Goal: Task Accomplishment & Management: Use online tool/utility

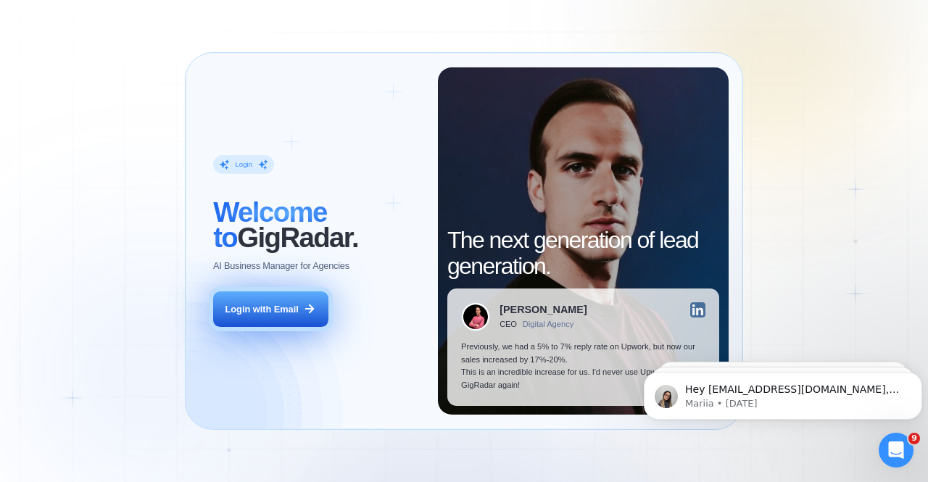
click at [265, 299] on button "Login with Email" at bounding box center [270, 309] width 115 height 36
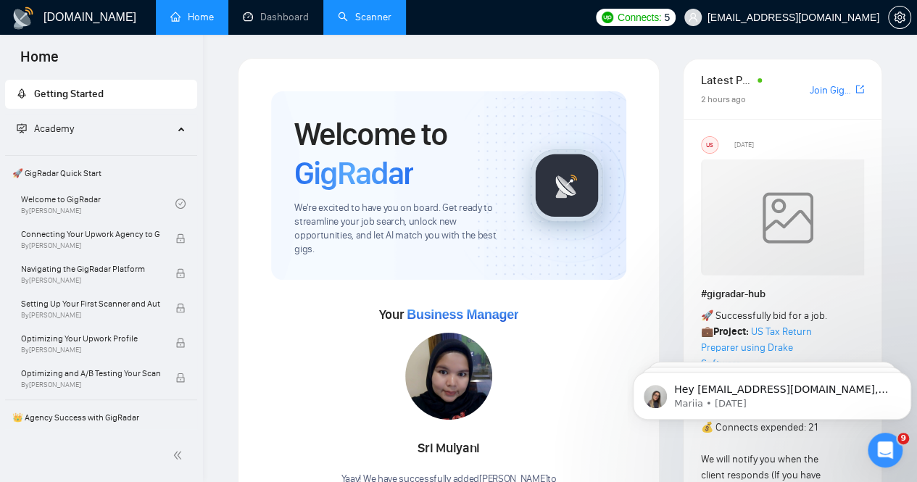
click at [364, 22] on link "Scanner" at bounding box center [365, 17] width 54 height 12
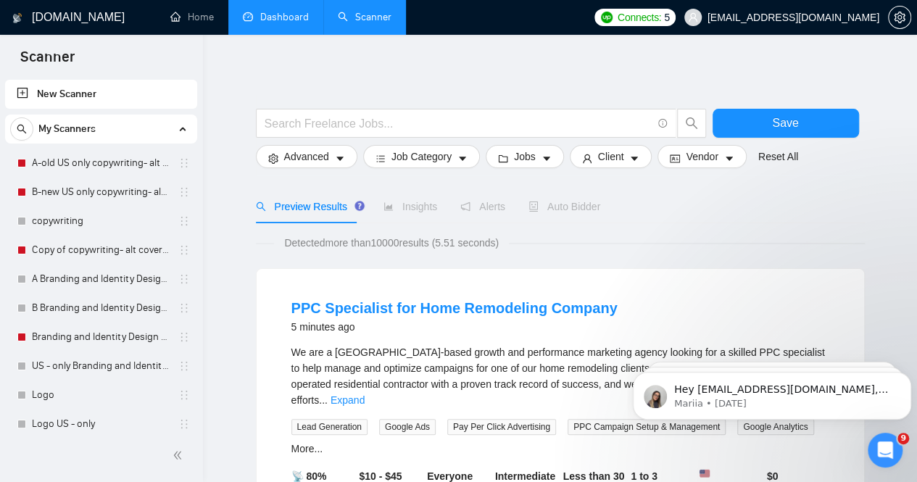
click at [260, 17] on link "Dashboard" at bounding box center [276, 17] width 66 height 12
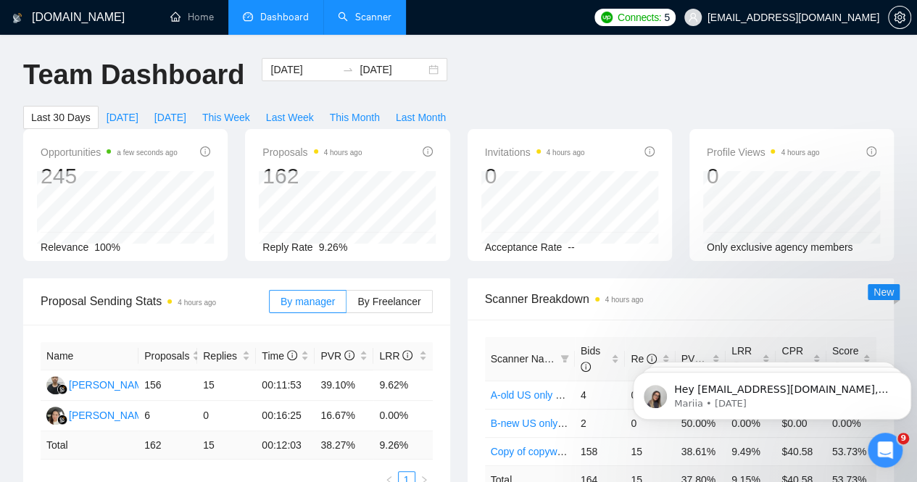
scroll to position [145, 0]
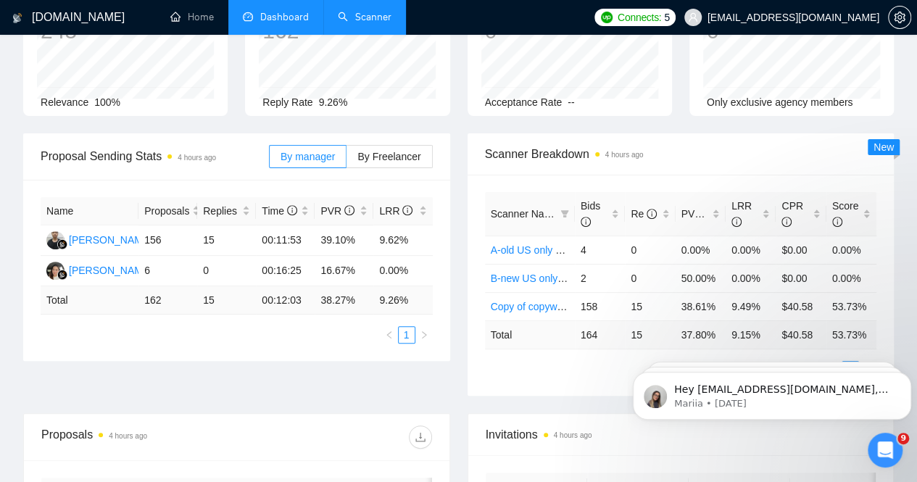
click at [357, 23] on link "Scanner" at bounding box center [365, 17] width 54 height 12
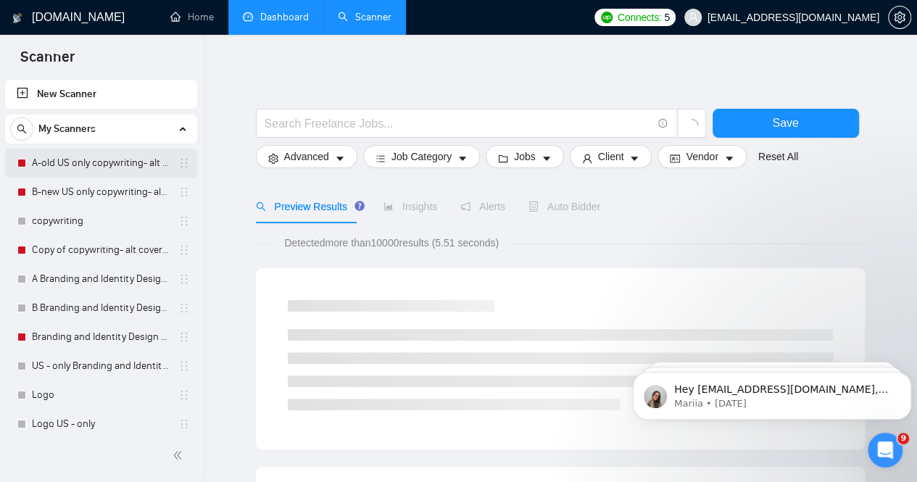
click at [130, 159] on link "A-old US only copywriting- alt cover letter" at bounding box center [101, 163] width 138 height 29
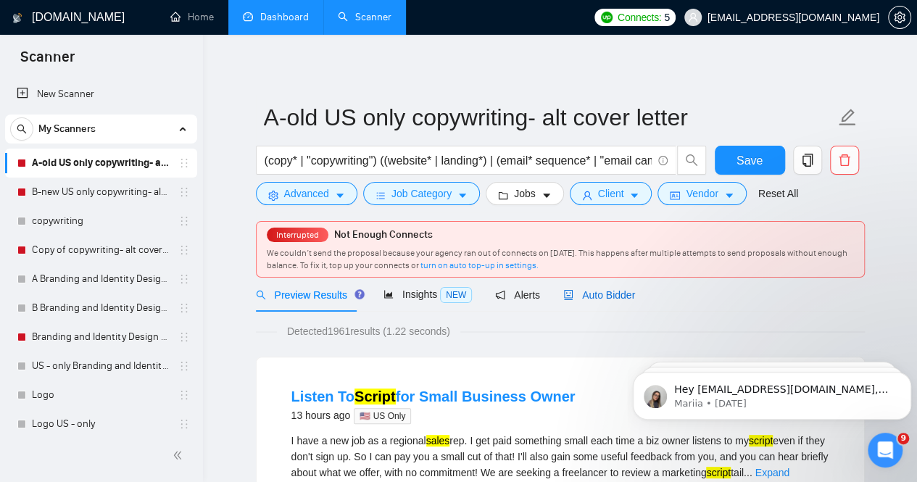
click at [589, 301] on span "Auto Bidder" at bounding box center [599, 295] width 72 height 12
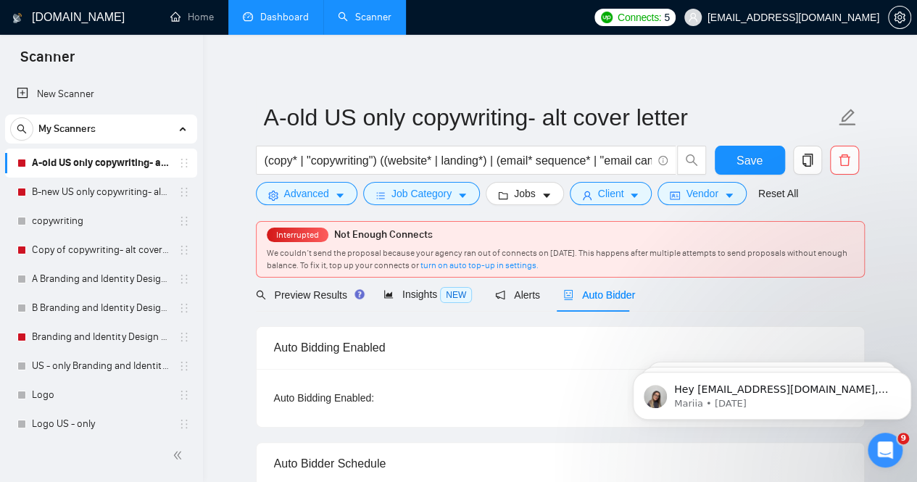
radio input "false"
radio input "true"
click at [834, 222] on div "Interrupted Not Enough Connects We couldn’t send the proposal because your agen…" at bounding box center [560, 249] width 607 height 55
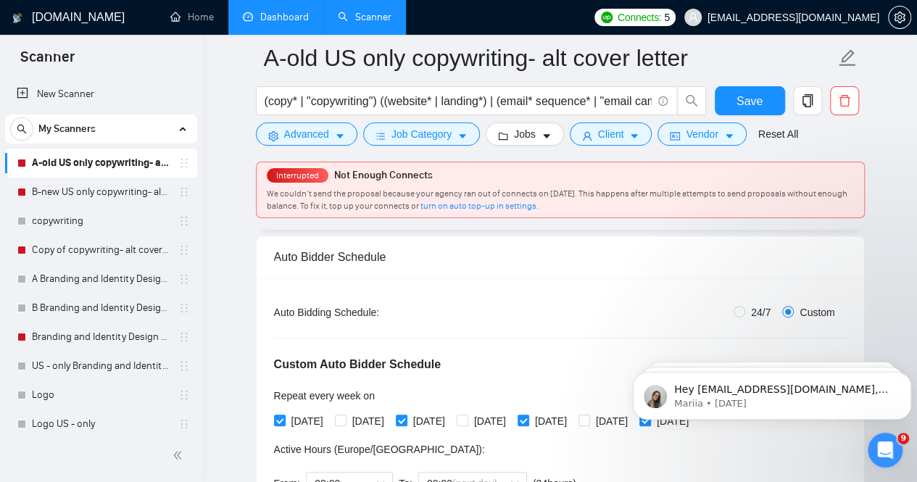
scroll to position [72, 0]
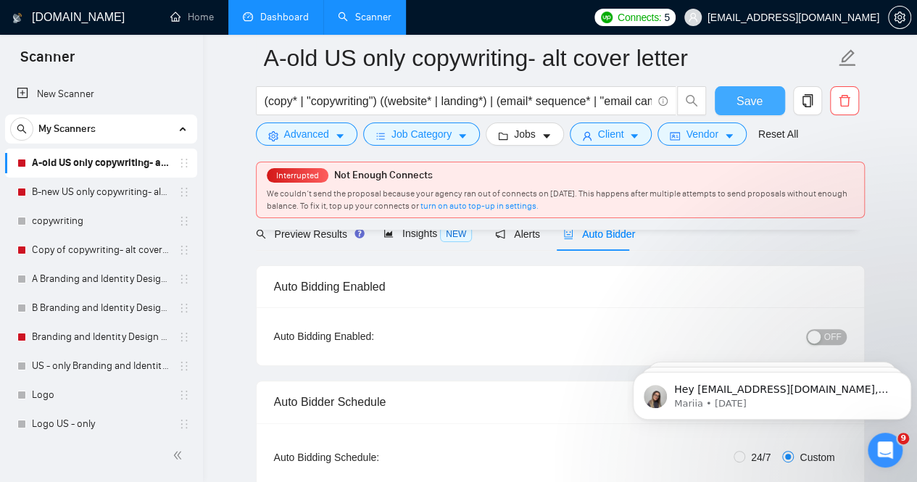
click at [739, 108] on span "Save" at bounding box center [749, 101] width 26 height 18
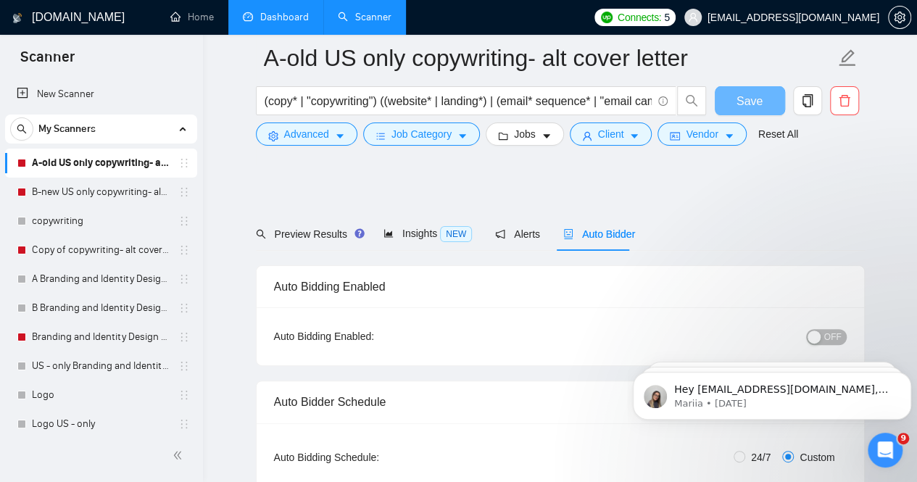
click at [108, 196] on link "B-new US only copywriting- alt cover letter" at bounding box center [101, 192] width 138 height 29
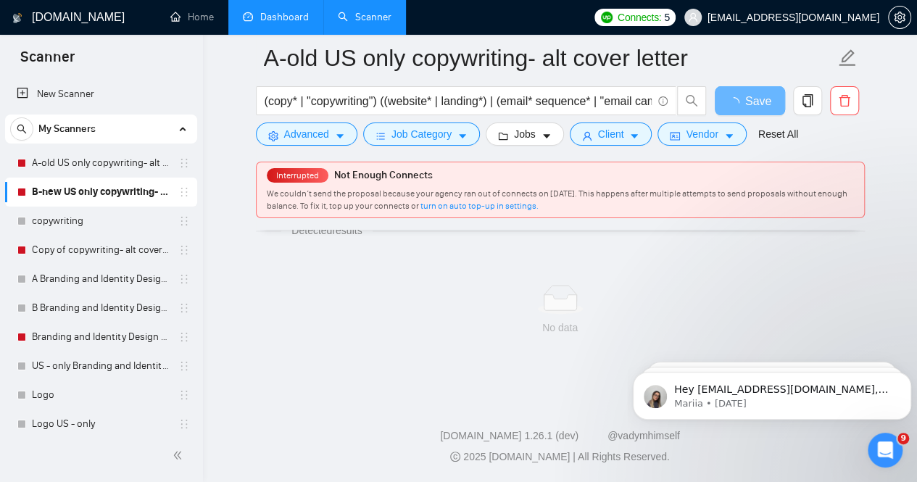
scroll to position [46, 0]
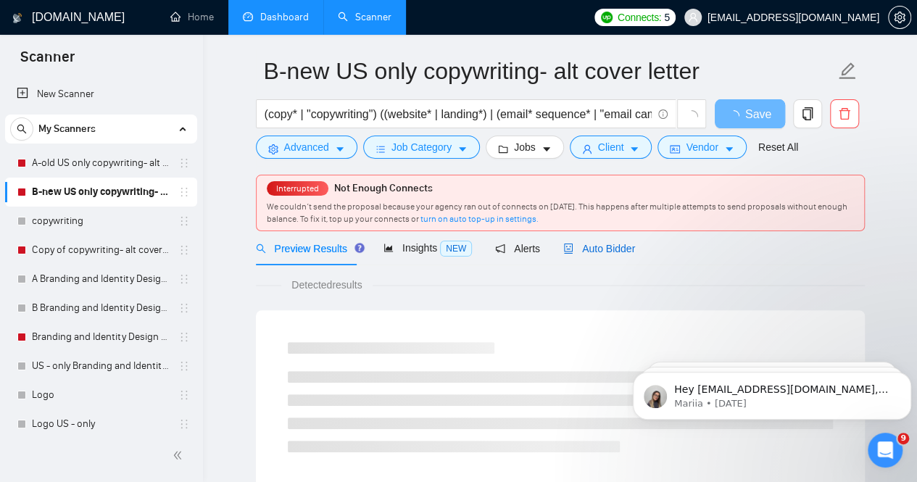
click at [592, 243] on span "Auto Bidder" at bounding box center [599, 249] width 72 height 12
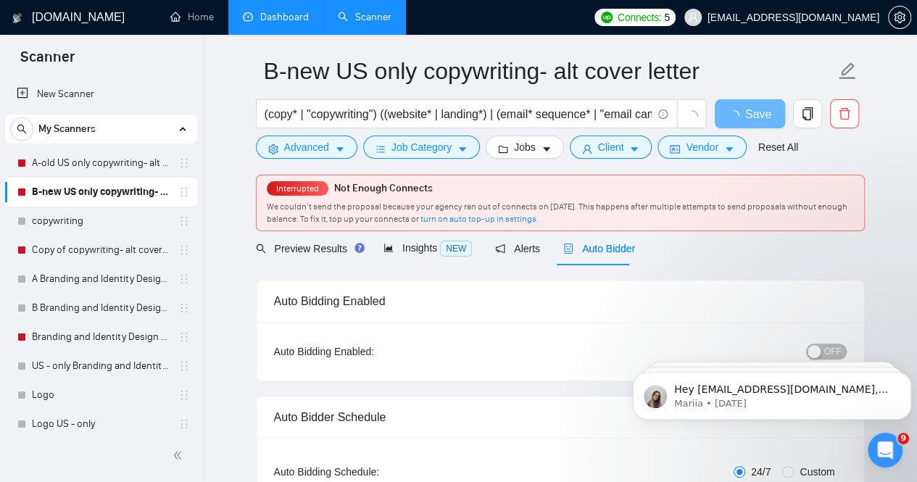
radio input "false"
radio input "true"
click at [815, 343] on html "Hey hello@soundreach.co, Looks like your Upwork agency SoundReach ran out of co…" at bounding box center [772, 391] width 290 height 101
click at [817, 350] on body "Hey hello@soundreach.co, Looks like your Upwork agency SoundReach ran out of co…" at bounding box center [772, 392] width 278 height 90
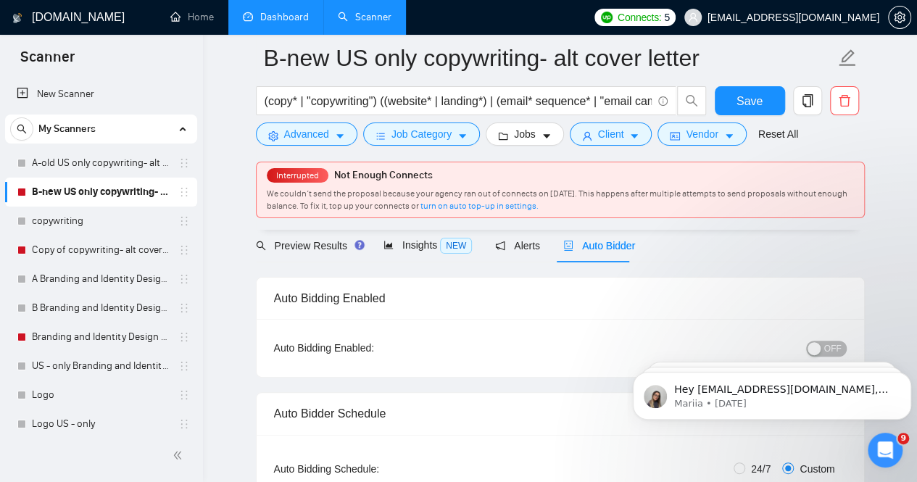
scroll to position [46, 0]
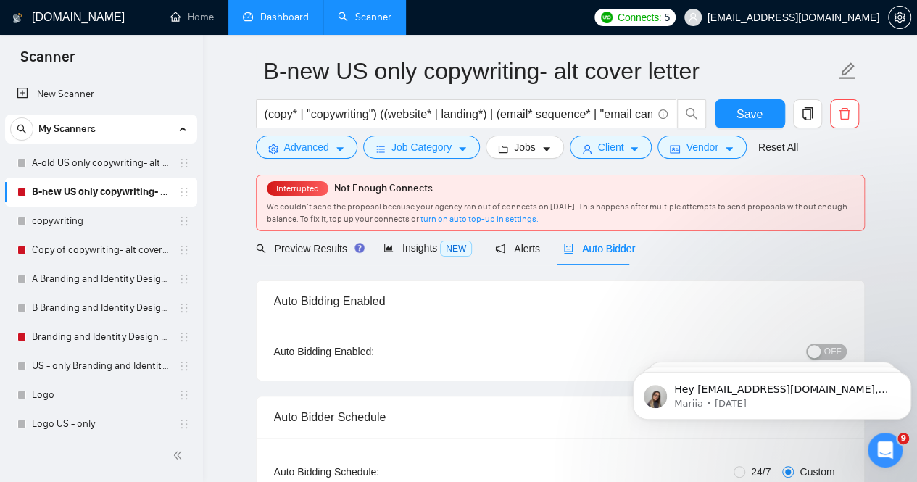
click at [807, 347] on body "Hey hello@soundreach.co, Looks like your Upwork agency SoundReach ran out of co…" at bounding box center [772, 392] width 278 height 90
click at [903, 378] on icon "Dismiss notification" at bounding box center [907, 376] width 8 height 8
click at [904, 378] on icon "Dismiss notification" at bounding box center [907, 376] width 7 height 7
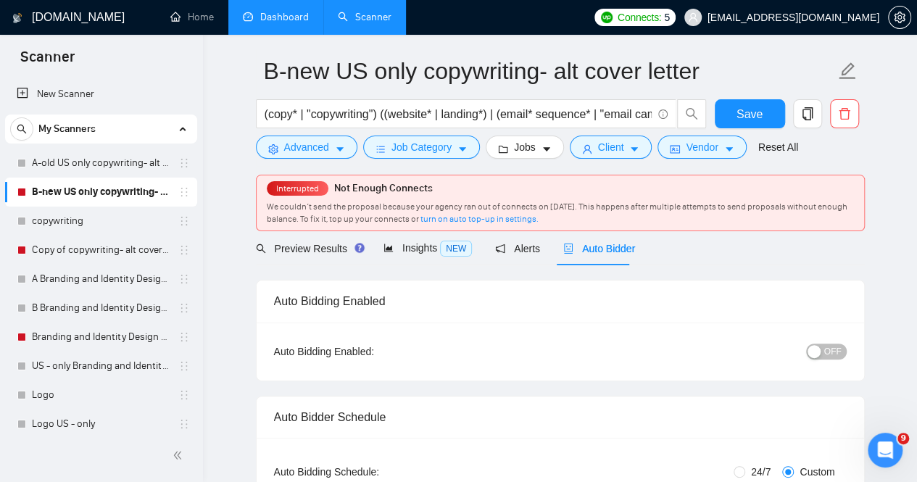
click at [819, 346] on div "button" at bounding box center [813, 351] width 13 height 13
click at [742, 109] on span "Save" at bounding box center [749, 114] width 26 height 18
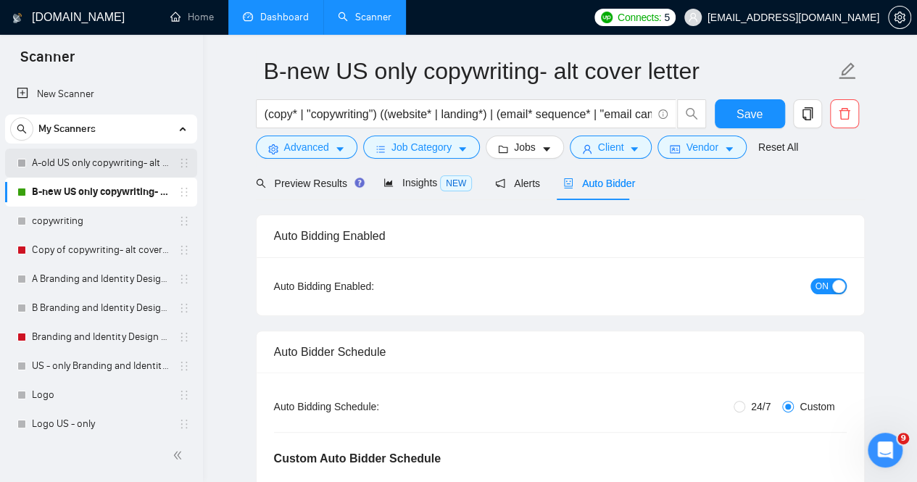
click at [122, 162] on link "A-old US only copywriting- alt cover letter" at bounding box center [101, 163] width 138 height 29
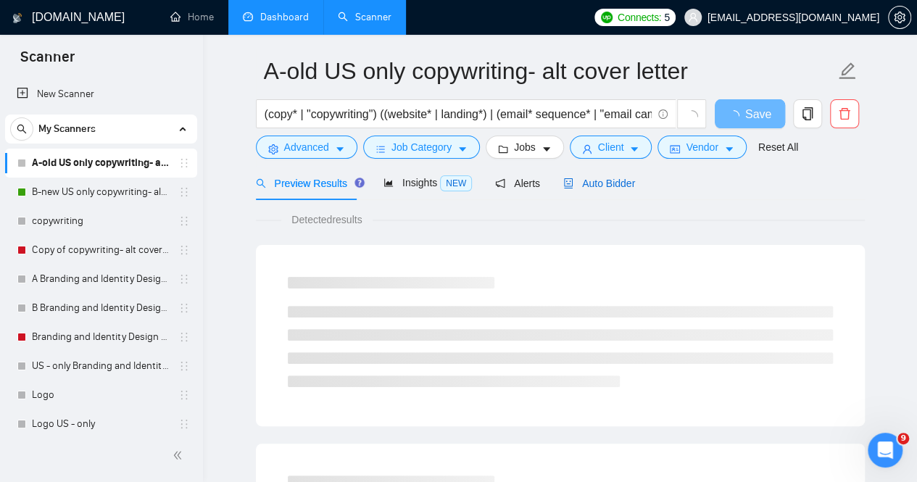
click at [610, 180] on span "Auto Bidder" at bounding box center [599, 184] width 72 height 12
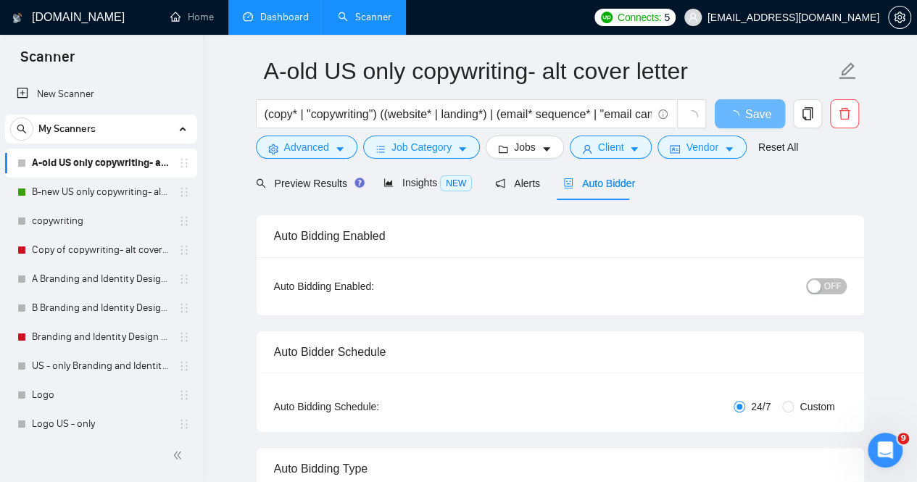
radio input "false"
radio input "true"
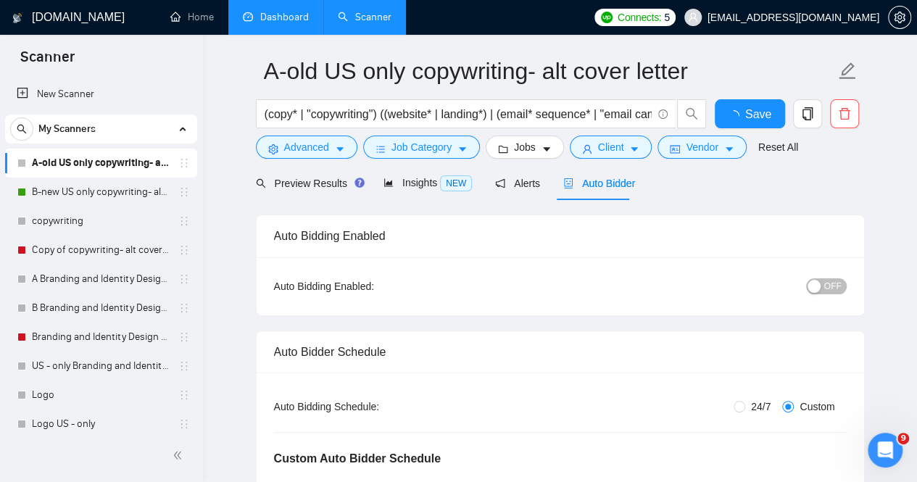
click at [816, 285] on div "button" at bounding box center [813, 286] width 13 height 13
click at [736, 112] on button "Save" at bounding box center [750, 113] width 70 height 29
click at [114, 220] on link "copywriting" at bounding box center [101, 221] width 138 height 29
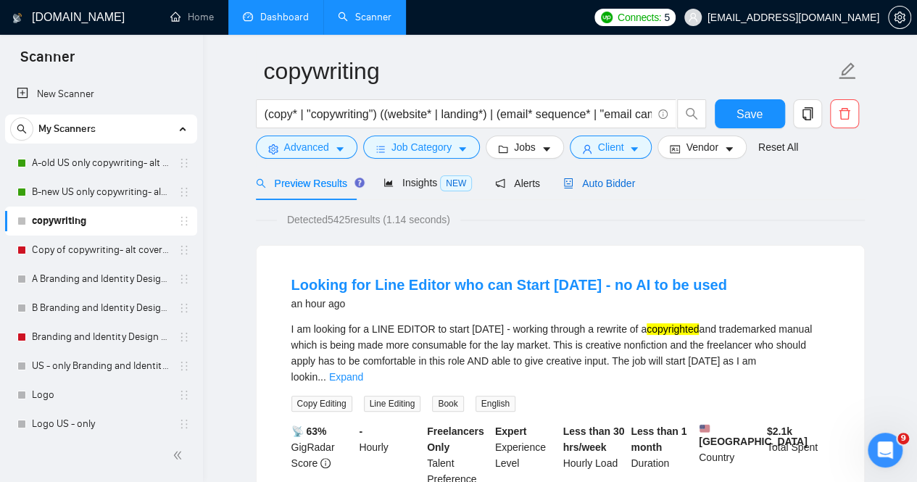
click at [615, 186] on span "Auto Bidder" at bounding box center [599, 184] width 72 height 12
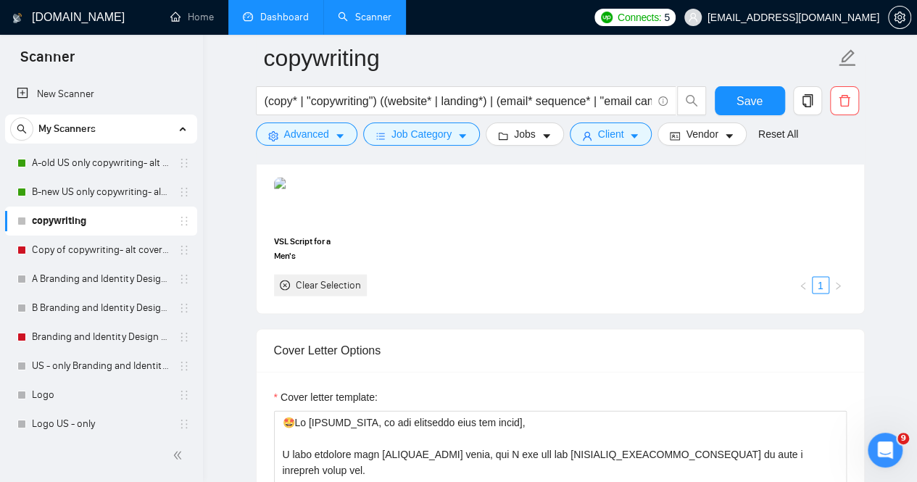
scroll to position [1278, 0]
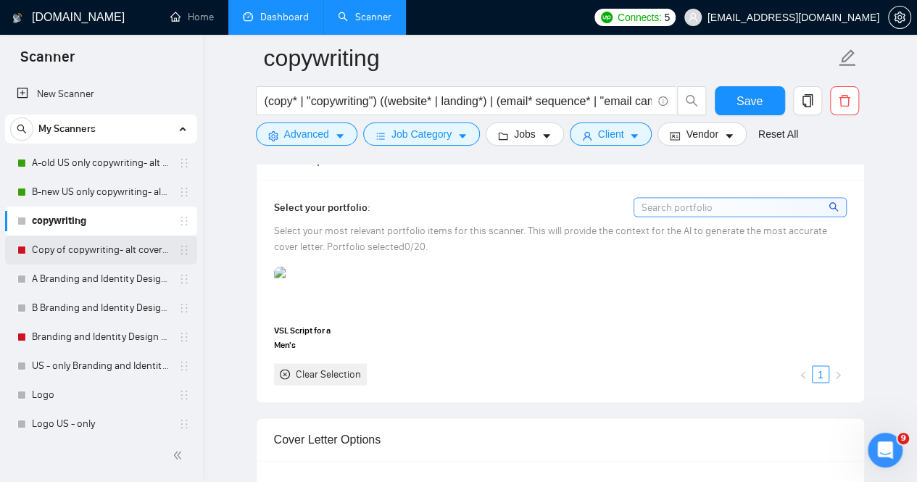
click at [124, 247] on link "Copy of copywriting- alt cover letter" at bounding box center [101, 250] width 138 height 29
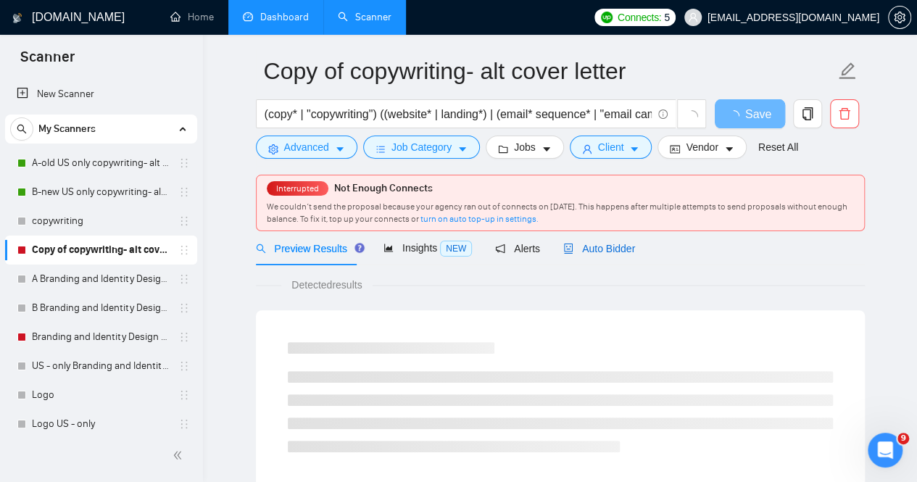
click at [595, 251] on span "Auto Bidder" at bounding box center [599, 249] width 72 height 12
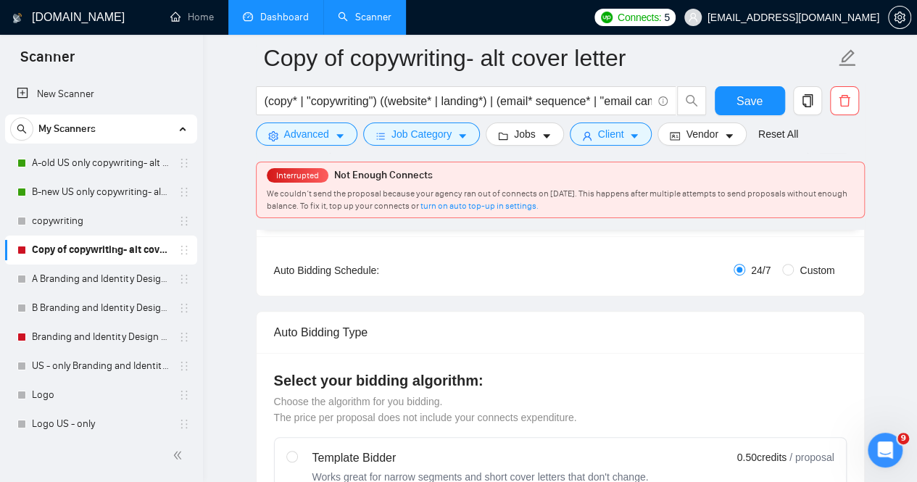
scroll to position [119, 0]
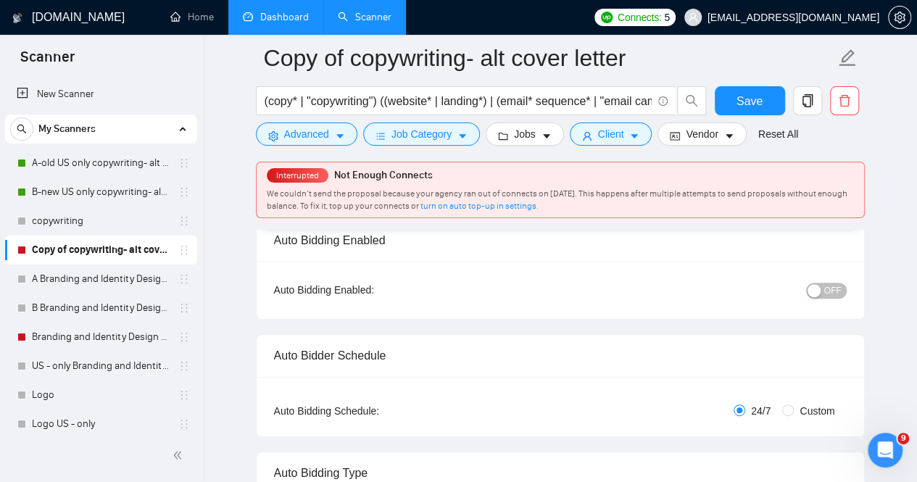
click at [812, 286] on div "button" at bounding box center [813, 290] width 13 height 13
click at [747, 97] on span "Save" at bounding box center [749, 101] width 26 height 18
